Goal: Entertainment & Leisure: Consume media (video, audio)

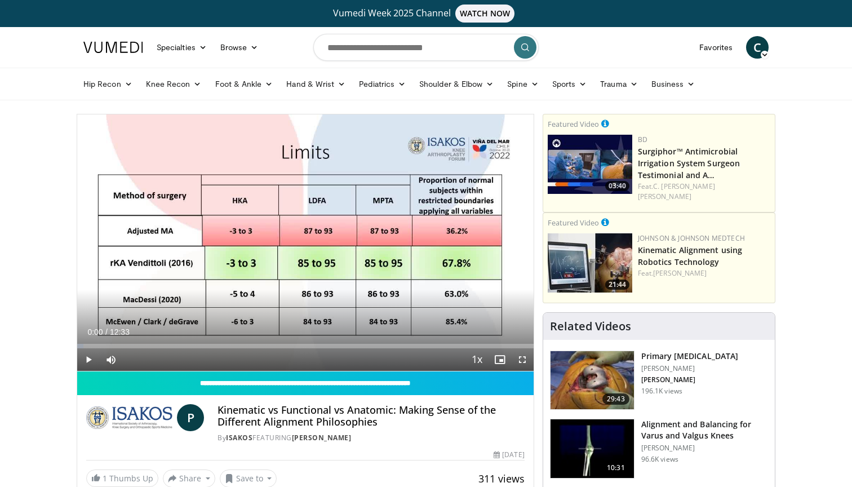
click at [92, 363] on span "Video Player" at bounding box center [88, 359] width 23 height 23
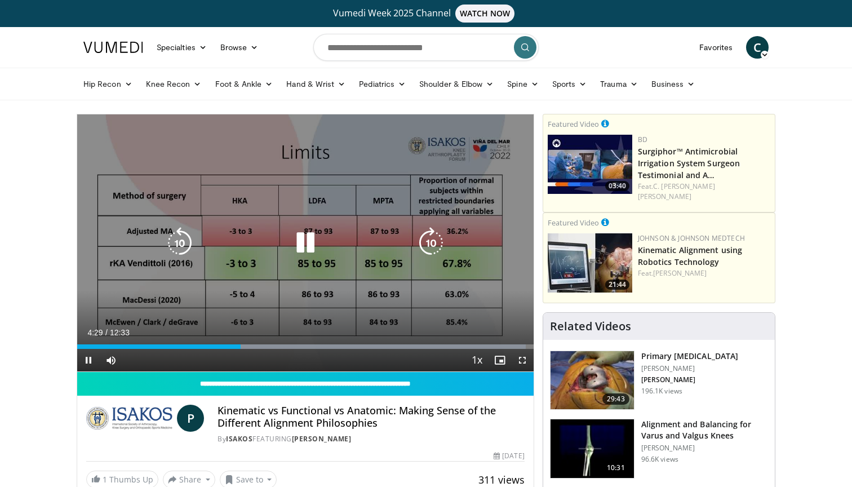
click at [303, 251] on icon "Video Player" at bounding box center [306, 243] width 32 height 32
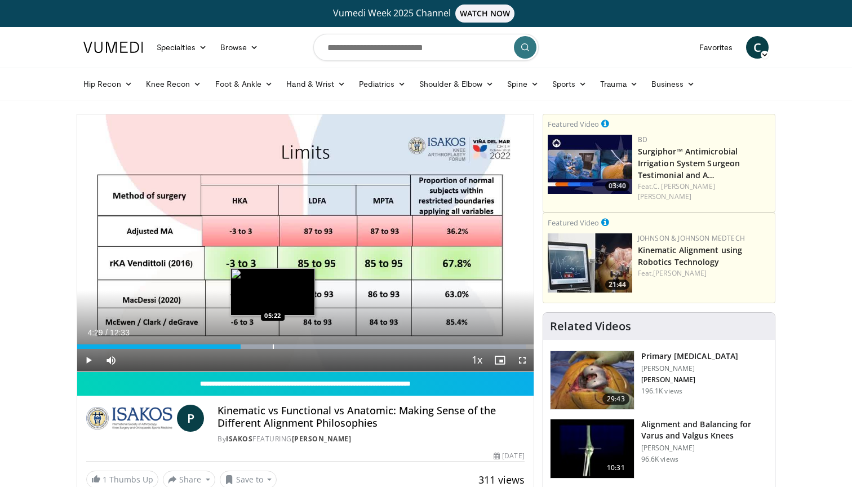
click at [273, 344] on div "Loaded : 98.35% 04:29 05:22" at bounding box center [305, 343] width 457 height 11
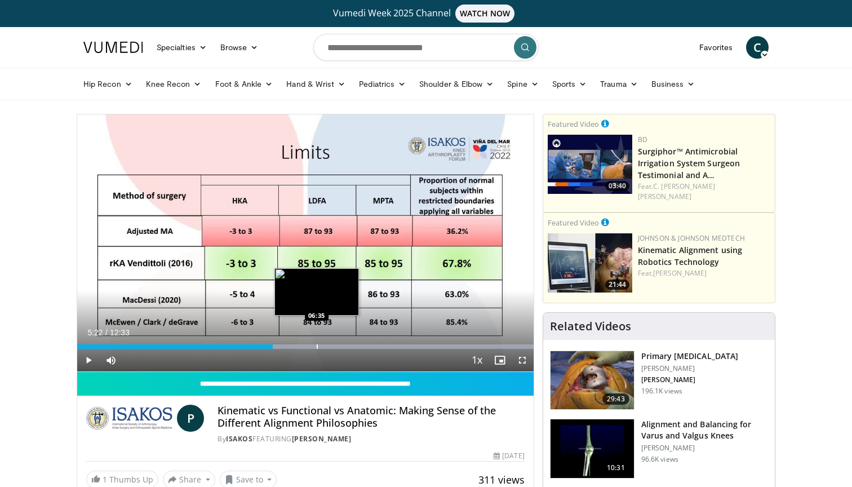
click at [317, 344] on div "Loaded : 99.99% 05:22 06:35" at bounding box center [305, 343] width 457 height 11
click at [311, 344] on div "Progress Bar" at bounding box center [311, 346] width 1 height 5
click at [304, 344] on div "Progress Bar" at bounding box center [304, 346] width 1 height 5
